Goal: Obtain resource: Download file/media

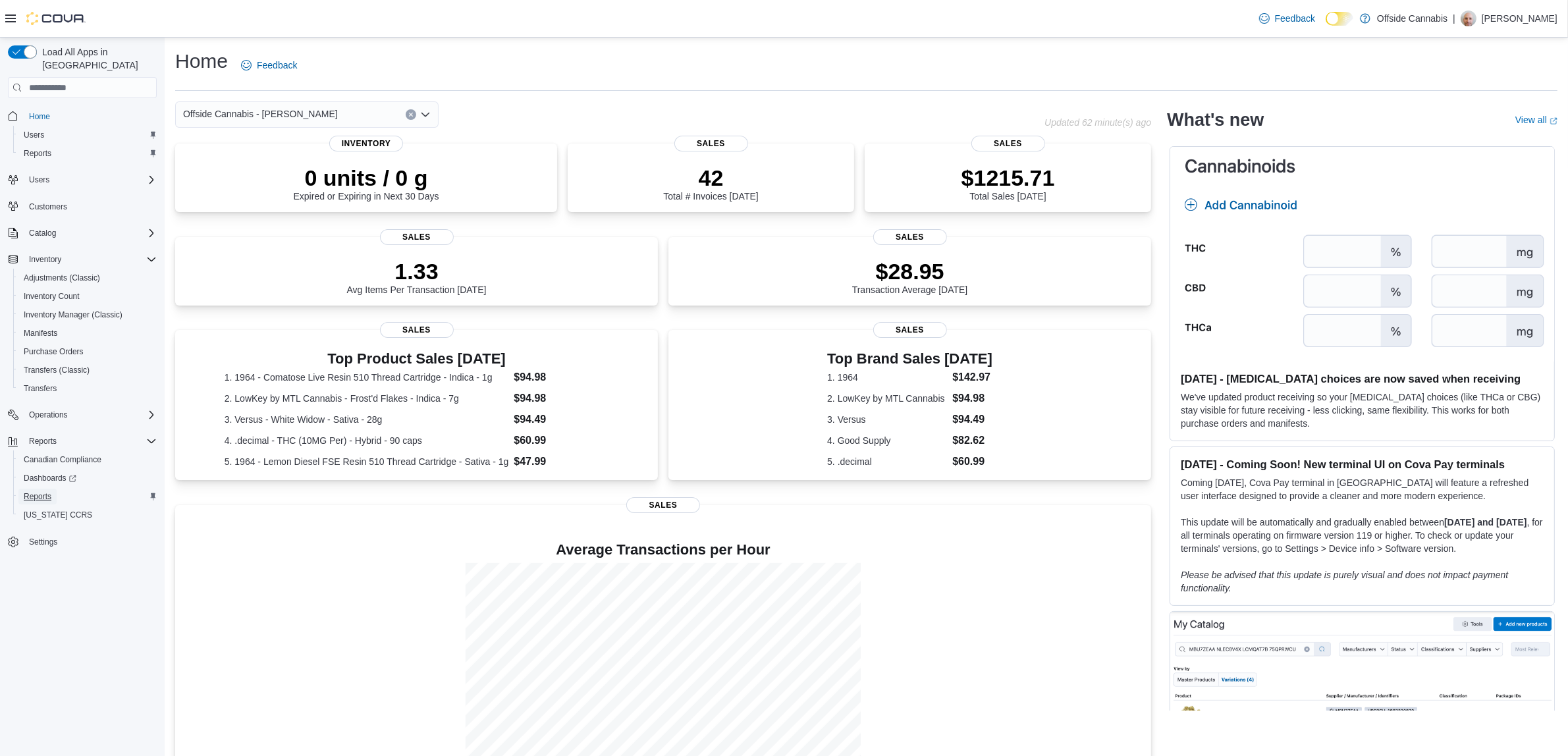
click at [37, 492] on span "Reports" at bounding box center [37, 497] width 28 height 11
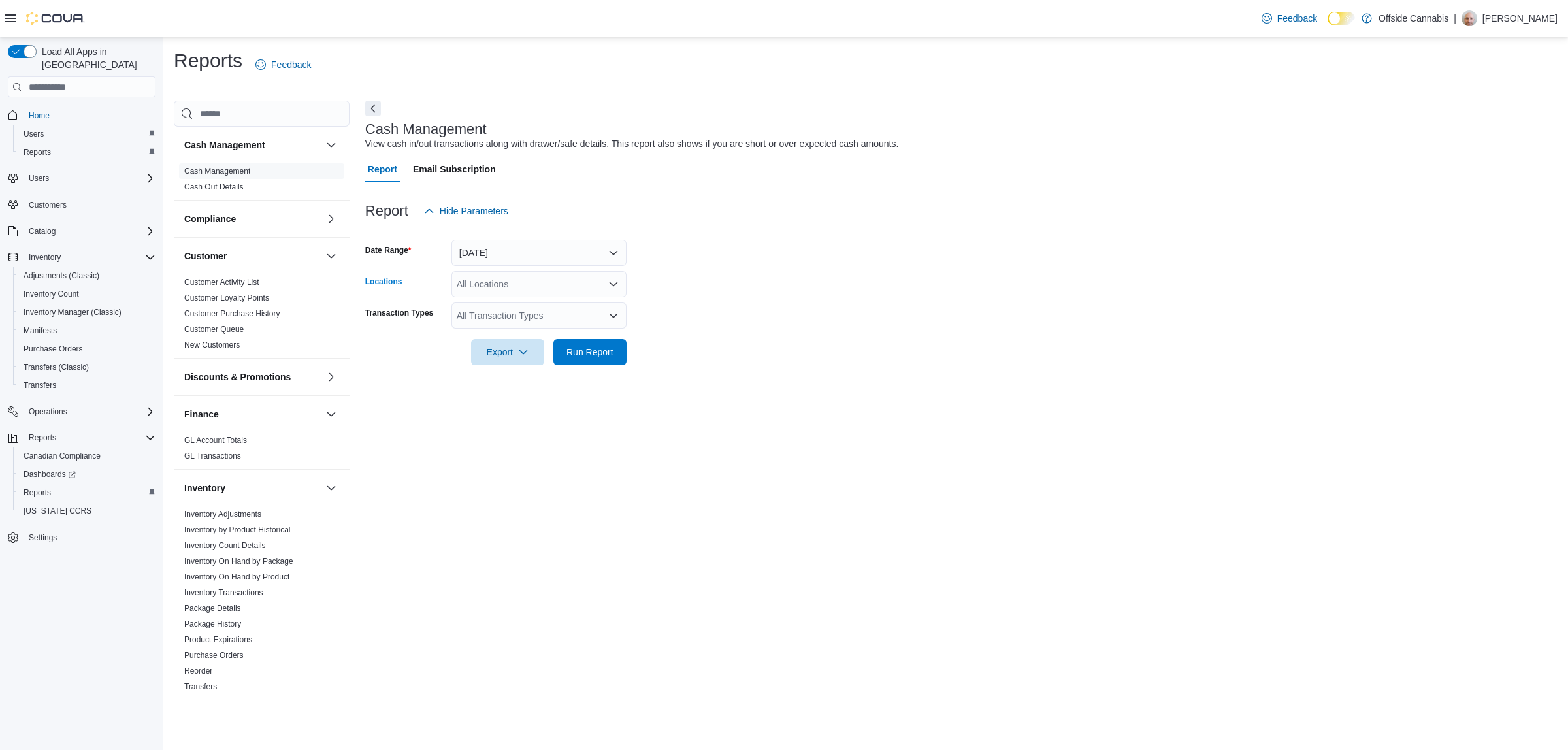
click at [560, 288] on div "All Locations" at bounding box center [538, 285] width 175 height 27
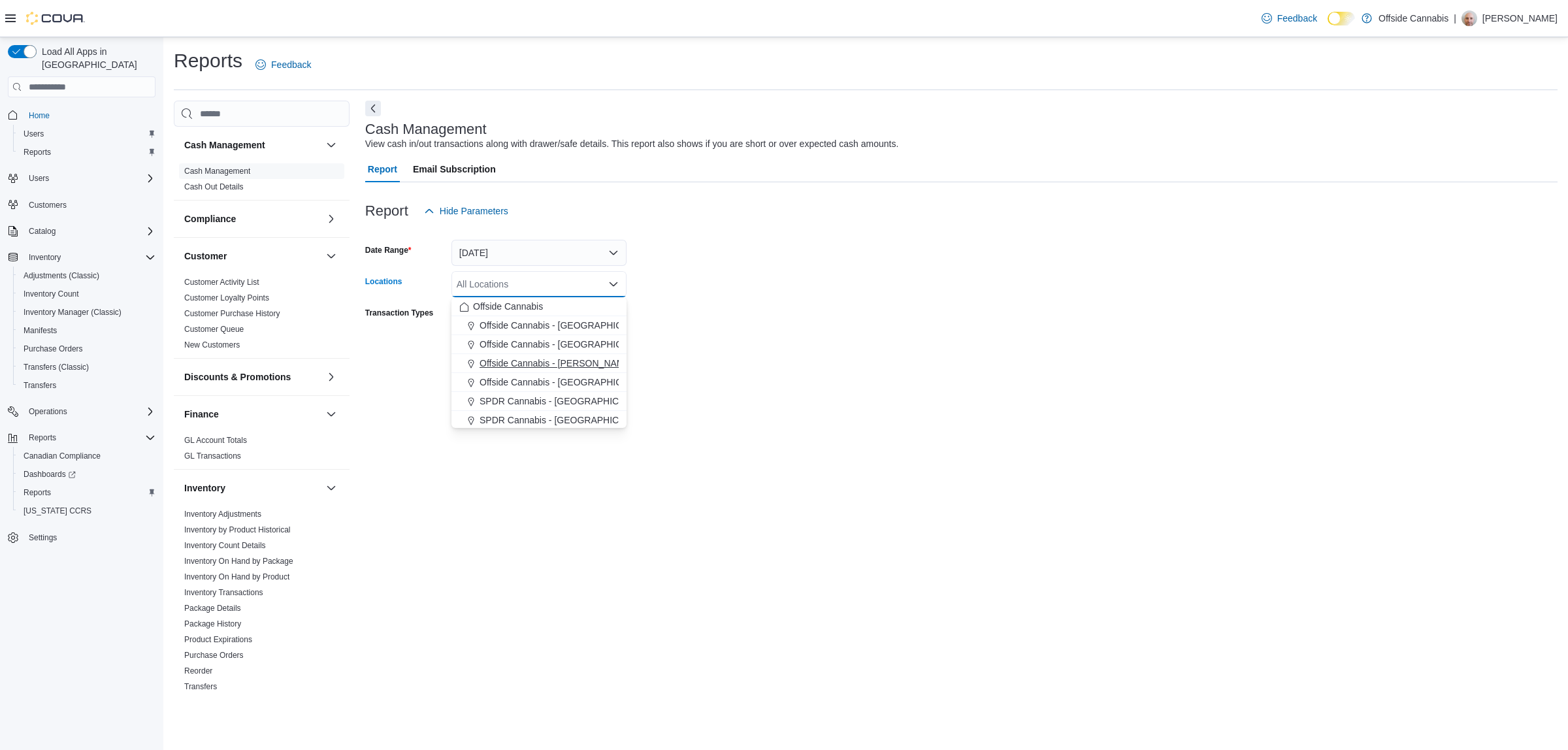
click at [567, 358] on span "Offside Cannabis - [PERSON_NAME]" at bounding box center [556, 363] width 153 height 13
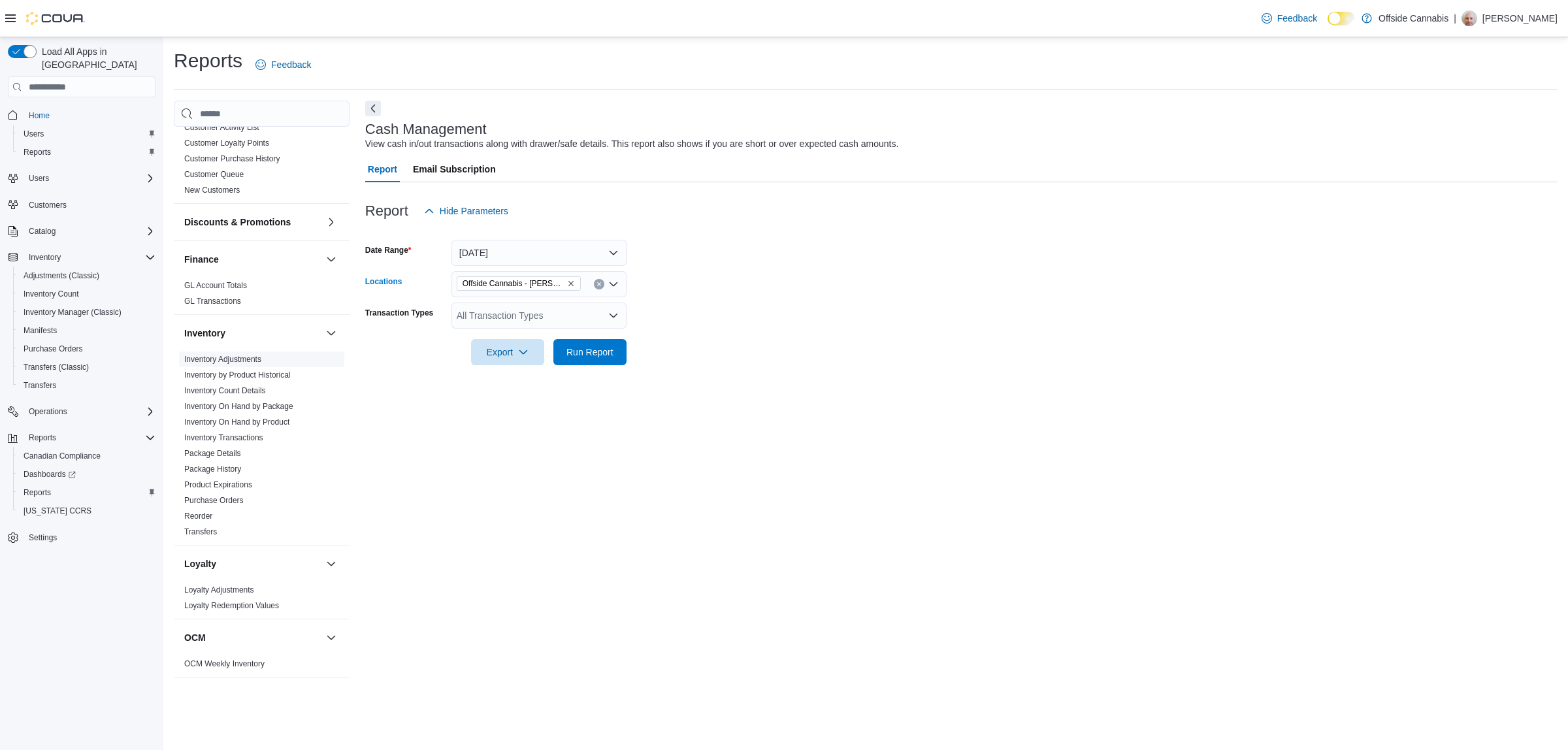
scroll to position [163, 0]
click at [249, 411] on link "Inventory On Hand by Product" at bounding box center [236, 413] width 105 height 9
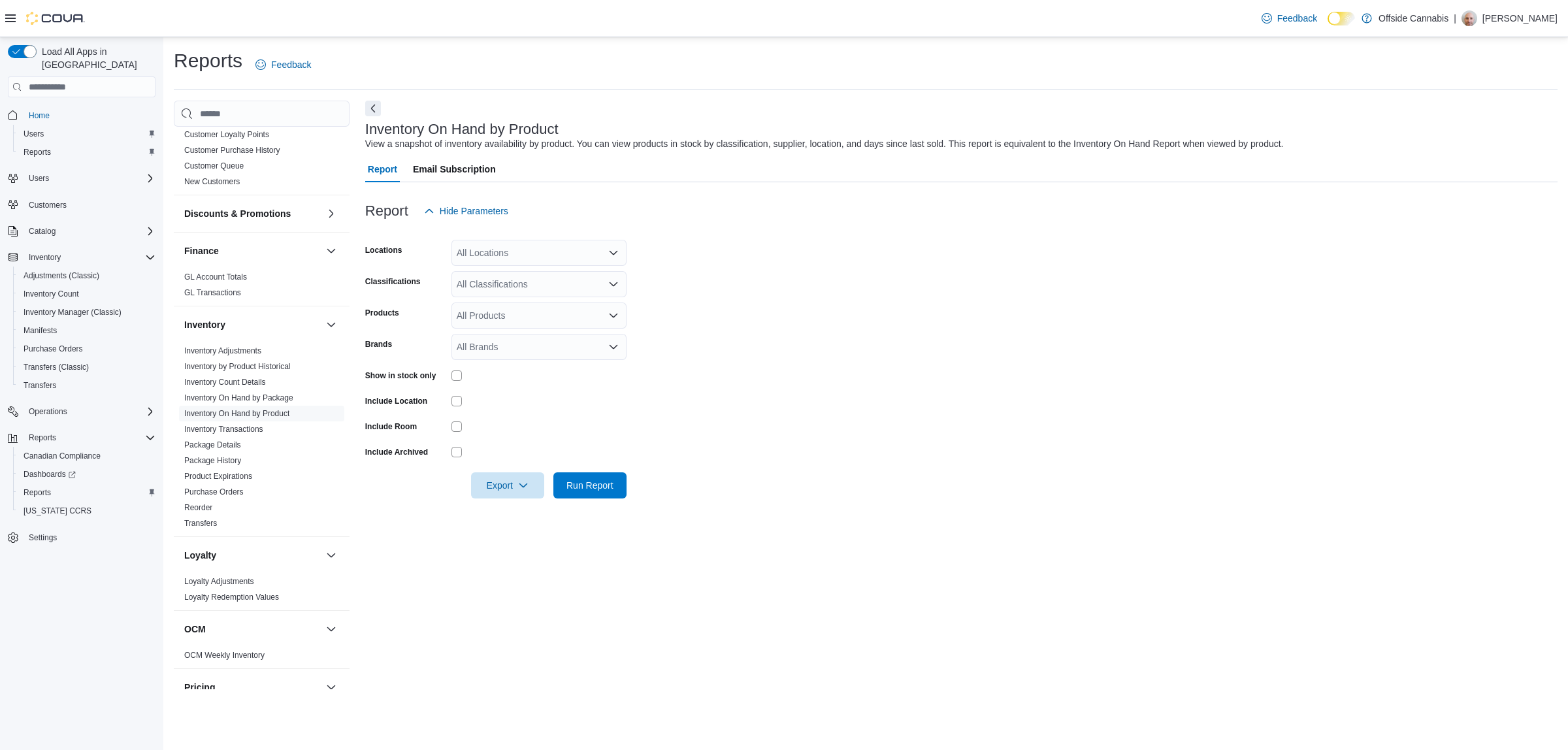
click at [533, 257] on div "All Locations" at bounding box center [538, 253] width 175 height 27
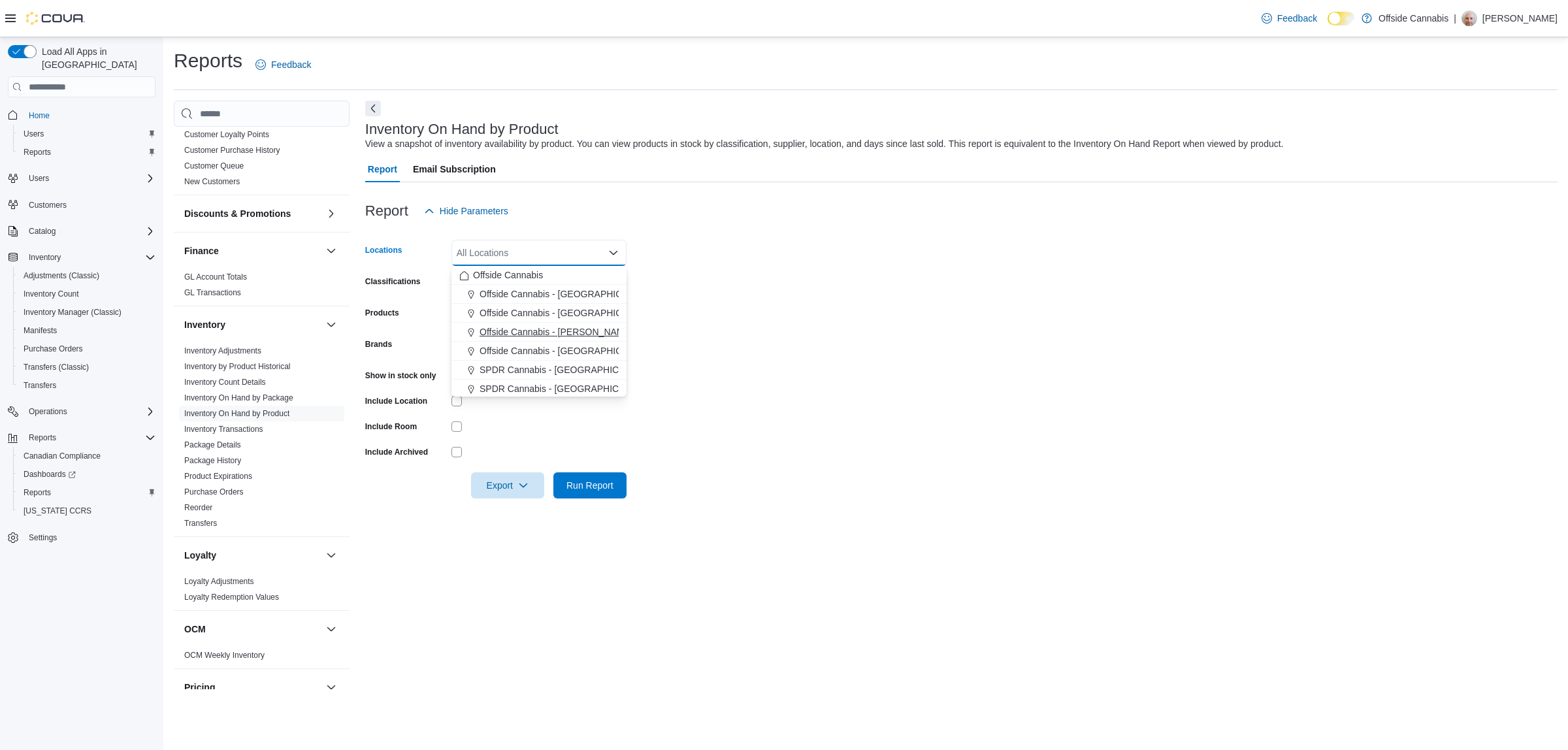
click at [556, 329] on span "Offside Cannabis - [PERSON_NAME]" at bounding box center [556, 332] width 153 height 13
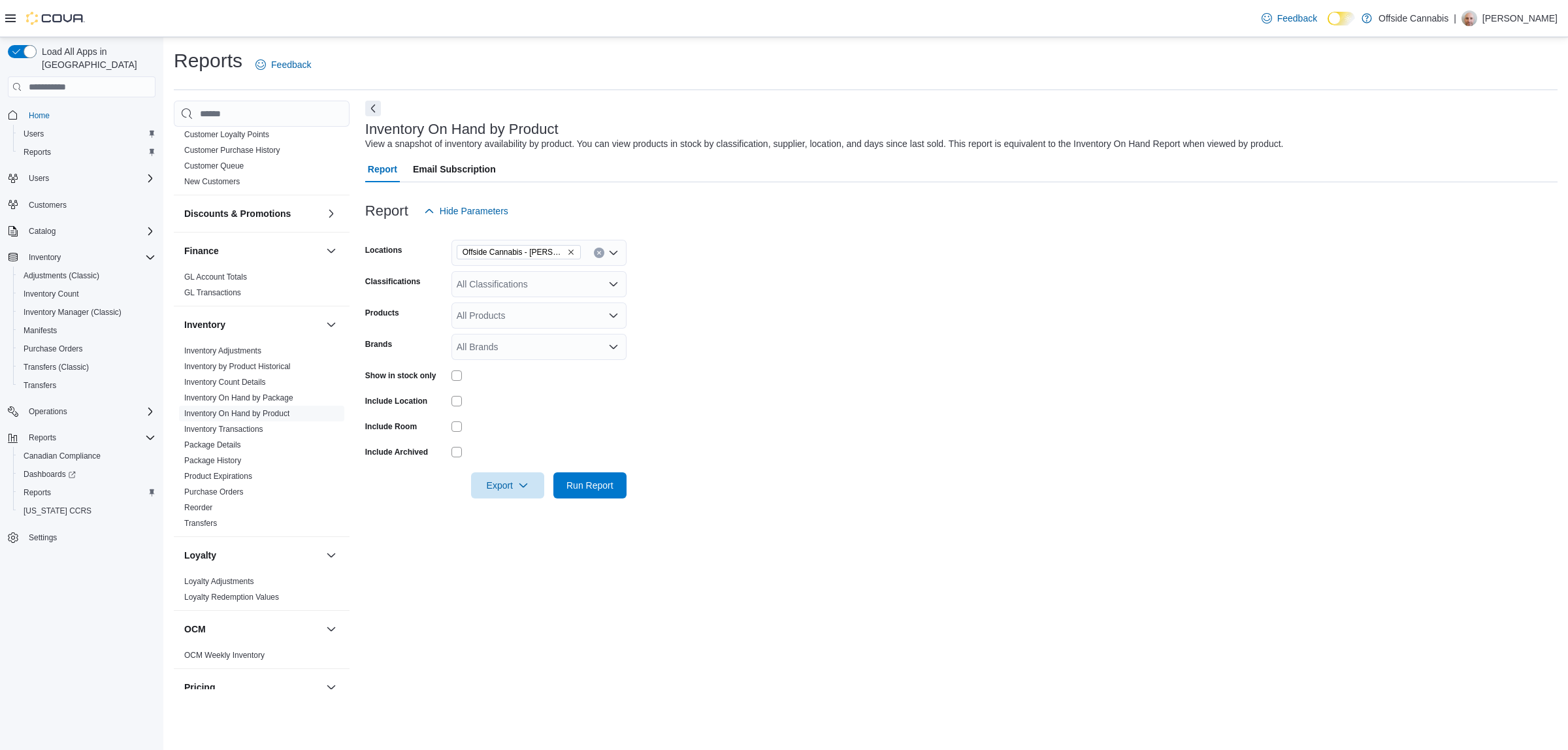
click at [684, 338] on form "Locations Offside Cannabis - [PERSON_NAME] Classifications All Classifications …" at bounding box center [961, 361] width 1192 height 275
click at [487, 482] on span "Export" at bounding box center [507, 485] width 57 height 27
click at [494, 511] on span "Export to Excel" at bounding box center [509, 512] width 59 height 11
